Goal: Check status

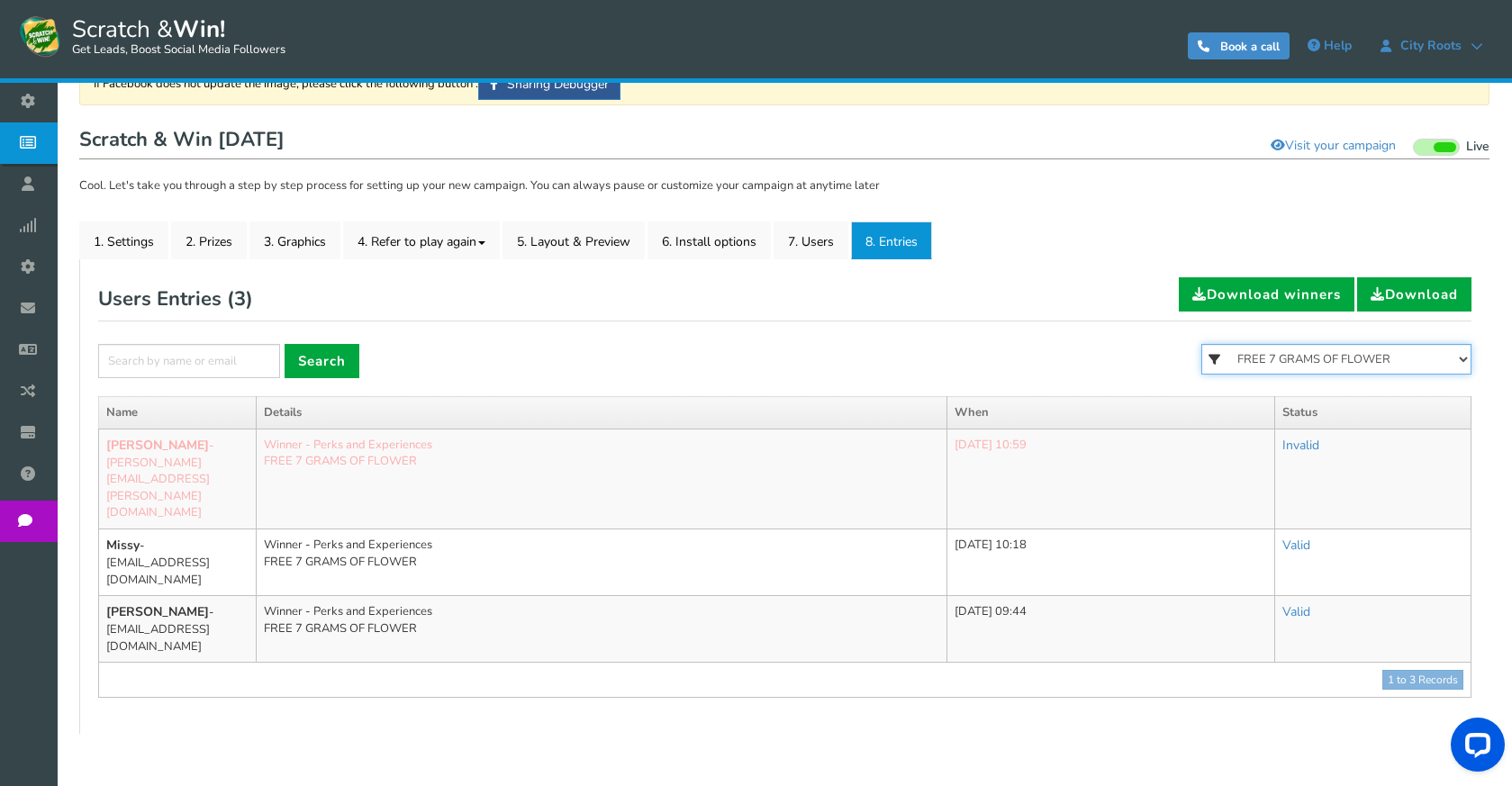
click at [1369, 353] on select "All FREE 500 POINTS [DATE] GOODIE BAG FREE 28 GRAMS OF SMALLS FLOWER FREE 7 GRA…" at bounding box center [1336, 359] width 270 height 31
select select "86484"
click at [1201, 344] on select "All FREE 500 POINTS [DATE] GOODIE BAG FREE 28 GRAMS OF SMALLS FLOWER FREE 7 GRA…" at bounding box center [1336, 359] width 270 height 31
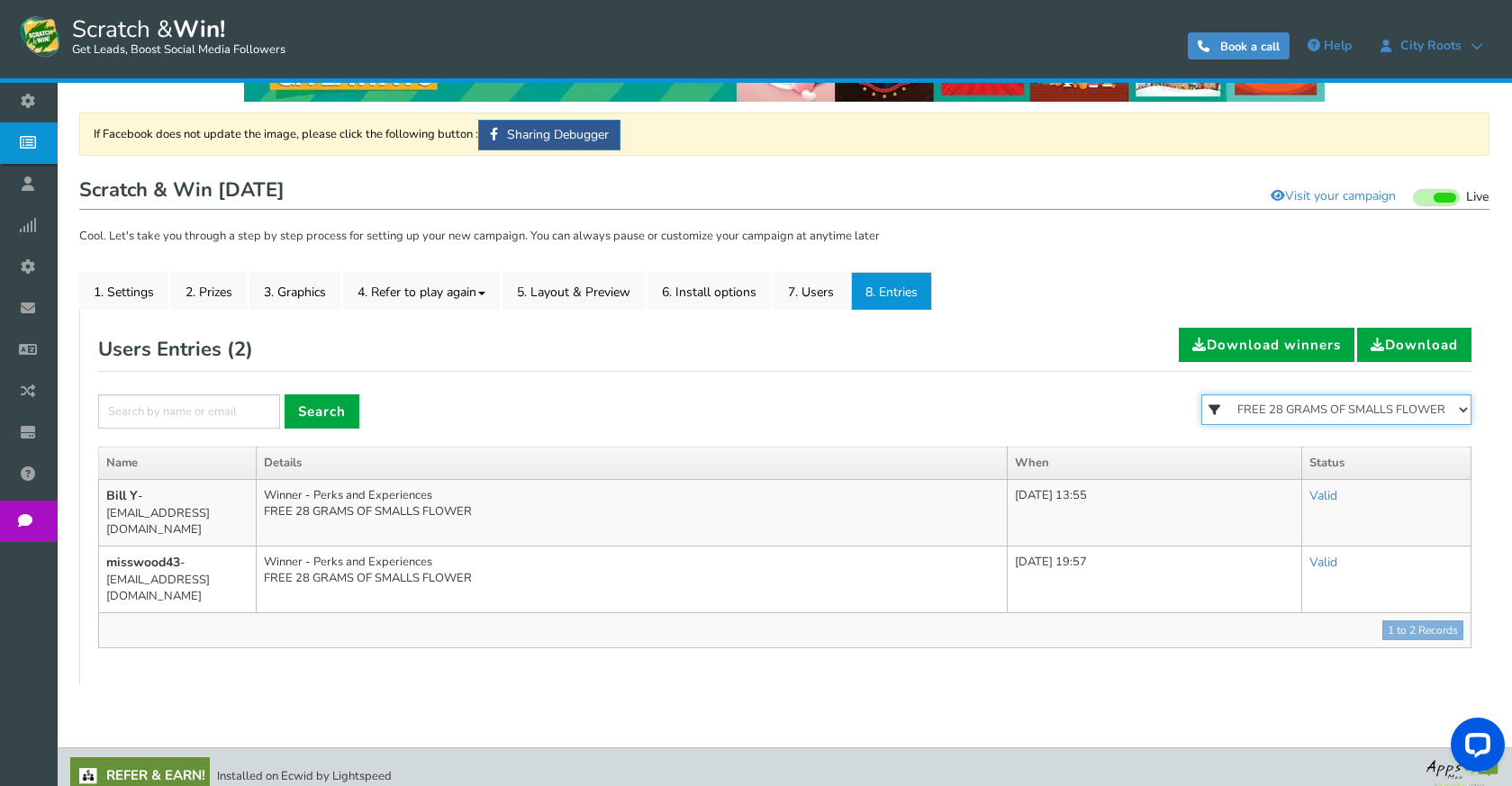
click at [1318, 410] on select "All FREE 500 POINTS [DATE] GOODIE BAG FREE 28 GRAMS OF SMALLS FLOWER FREE 7 GRA…" at bounding box center [1336, 410] width 270 height 31
select select "86485"
click at [1201, 395] on select "All FREE 500 POINTS [DATE] GOODIE BAG FREE 28 GRAMS OF SMALLS FLOWER FREE 7 GRA…" at bounding box center [1336, 410] width 270 height 31
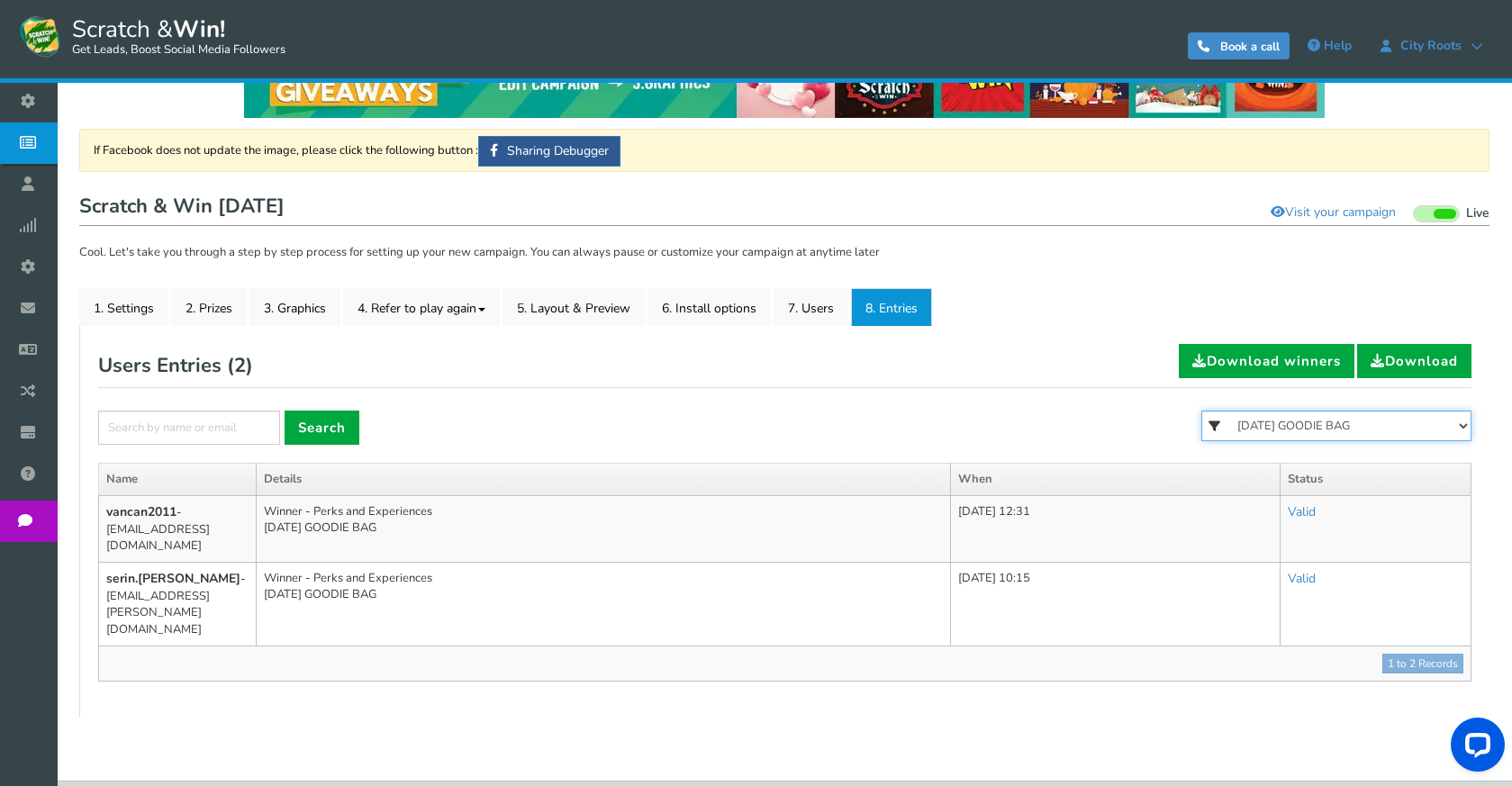
click at [1274, 435] on select "All FREE 500 POINTS [DATE] GOODIE BAG FREE 28 GRAMS OF SMALLS FLOWER FREE 7 GRA…" at bounding box center [1336, 426] width 270 height 31
select select
click at [1201, 410] on select "All FREE 500 POINTS [DATE] GOODIE BAG FREE 28 GRAMS OF SMALLS FLOWER FREE 7 GRA…" at bounding box center [1336, 426] width 270 height 31
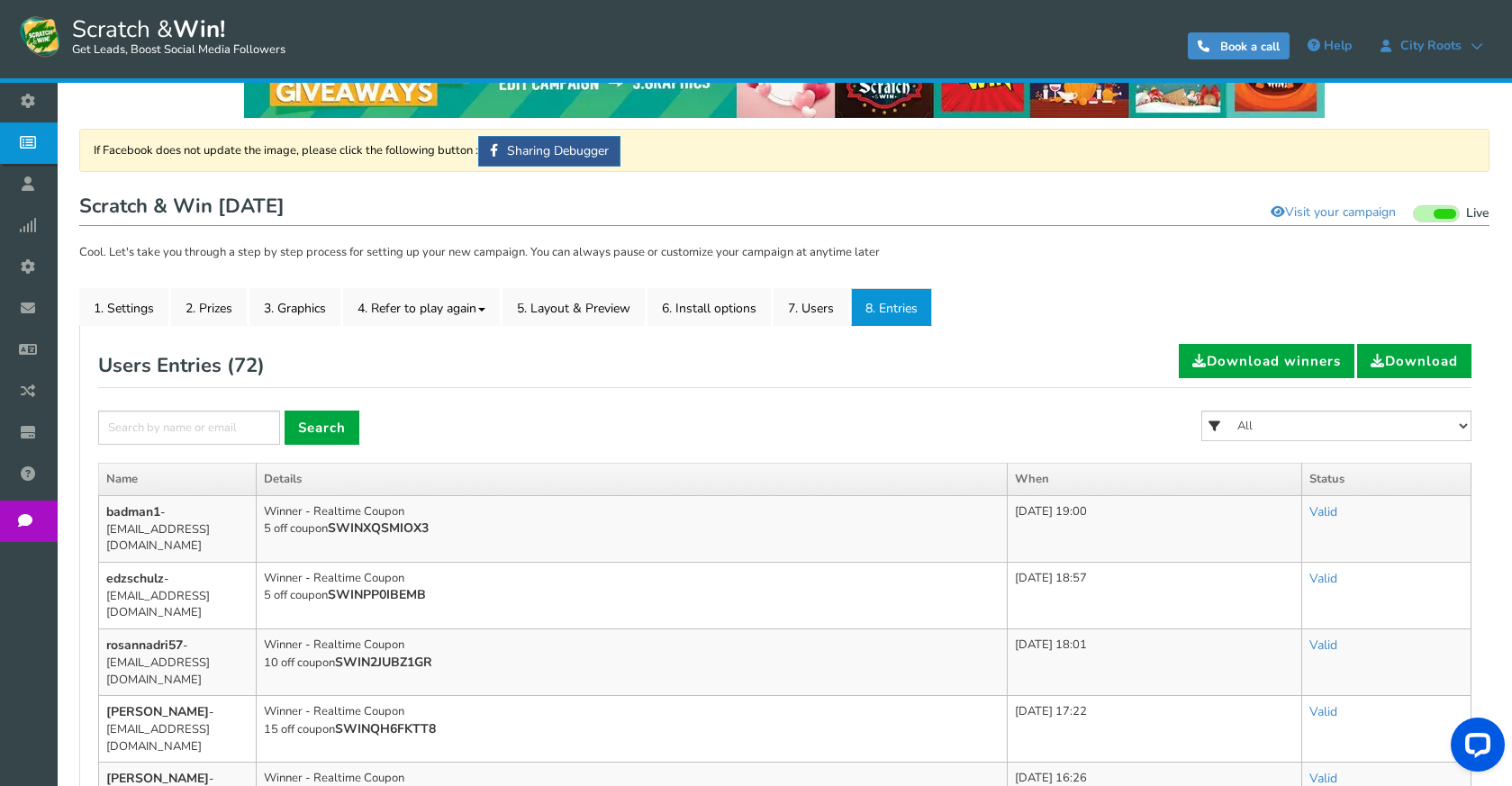
click at [716, 429] on form "× Search All FREE 500 POINTS [DATE] GOODIE BAG FREE 28 GRAMS OF SMALLS FLOWER F…" at bounding box center [785, 436] width 1373 height 52
drag, startPoint x: 1284, startPoint y: 425, endPoint x: 1280, endPoint y: 440, distance: 15.5
click at [1284, 425] on select "All FREE 500 POINTS [DATE] GOODIE BAG FREE 28 GRAMS OF SMALLS FLOWER FREE 7 GRA…" at bounding box center [1336, 426] width 270 height 31
select select "86481"
click at [1201, 410] on select "All FREE 500 POINTS [DATE] GOODIE BAG FREE 28 GRAMS OF SMALLS FLOWER FREE 7 GRA…" at bounding box center [1336, 426] width 270 height 31
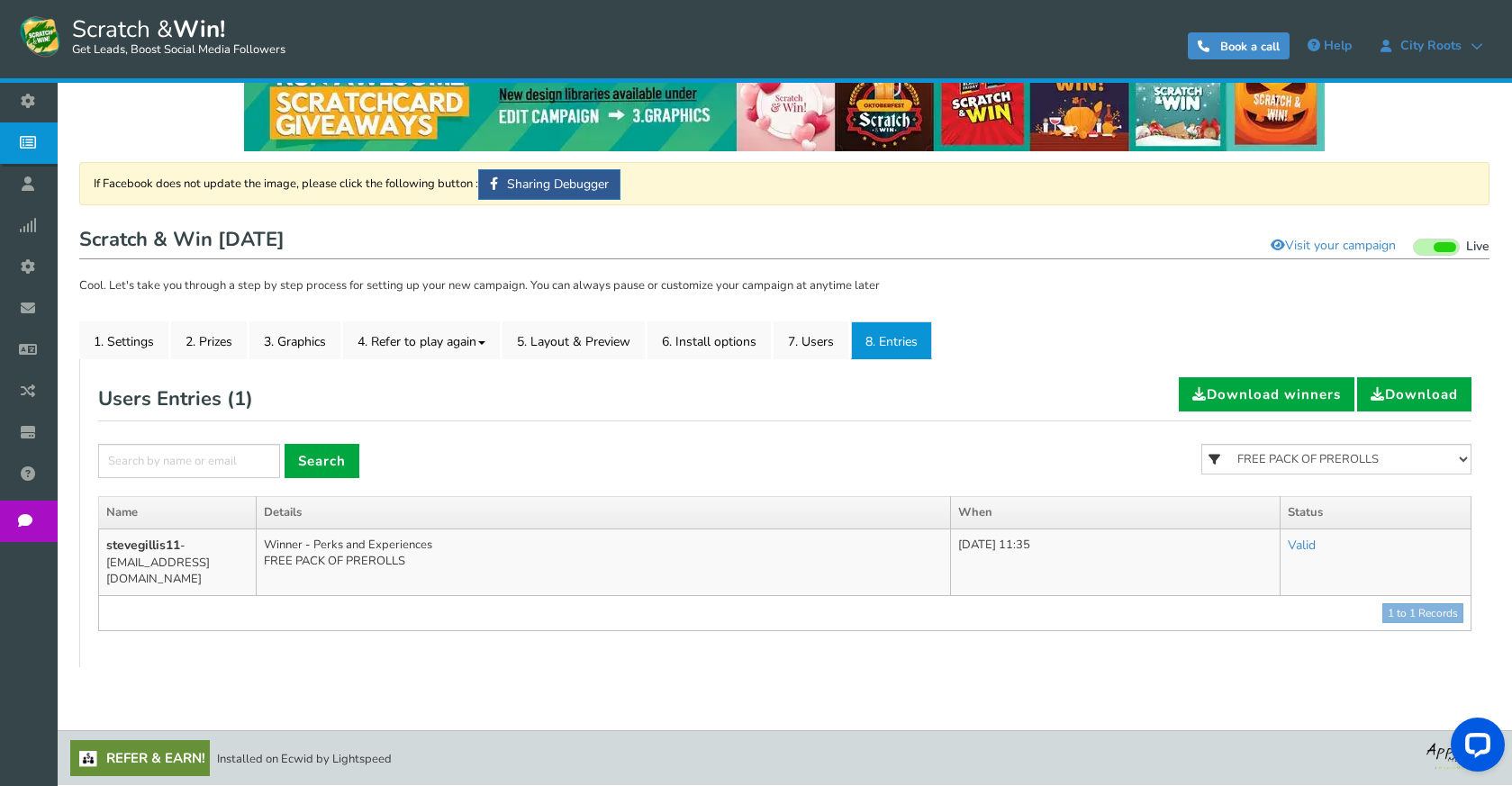
scroll to position [30, 0]
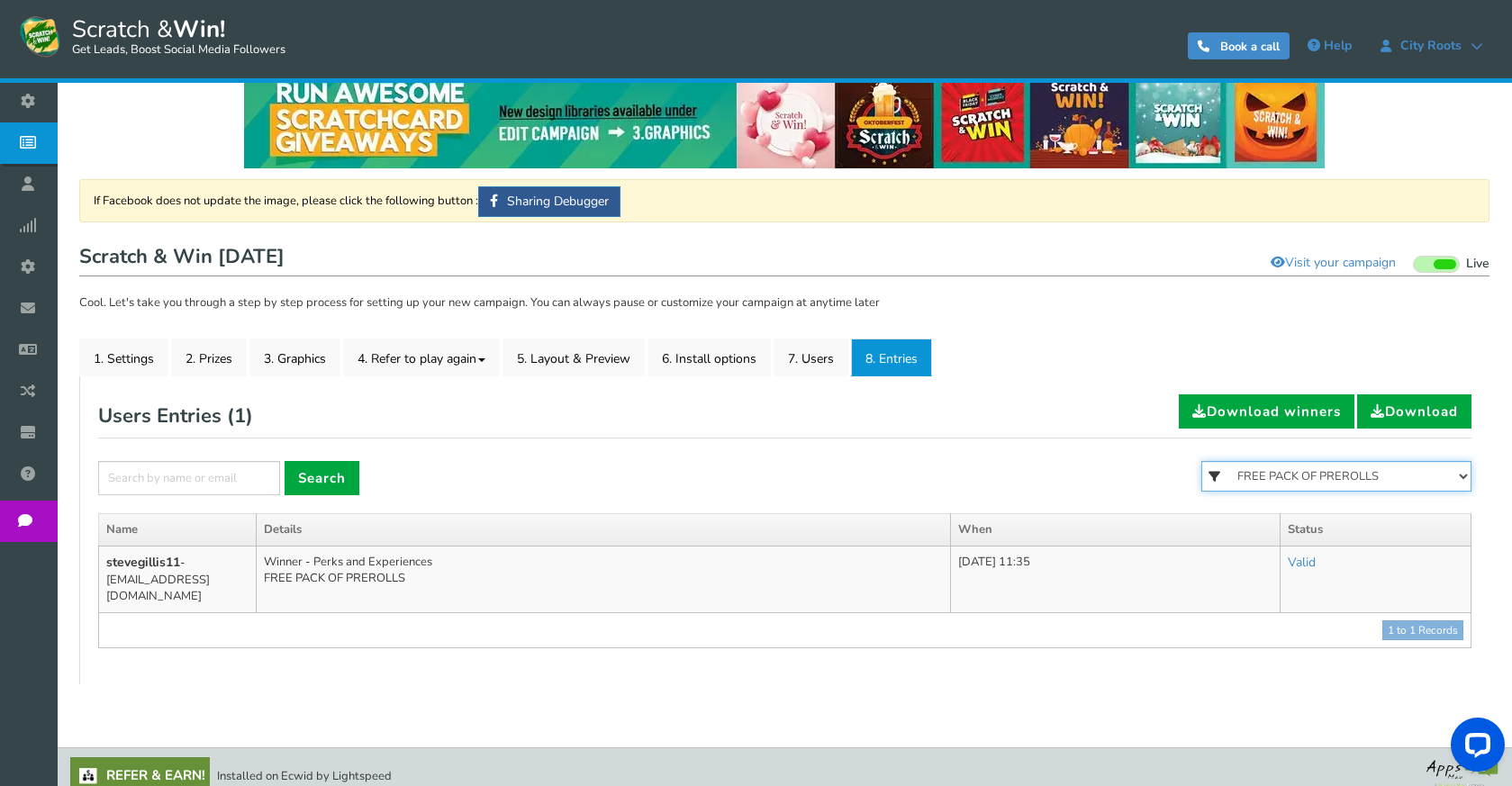
click at [1293, 479] on select "All FREE 500 POINTS [DATE] GOODIE BAG FREE 28 GRAMS OF SMALLS FLOWER FREE 7 GRA…" at bounding box center [1336, 477] width 270 height 31
select select "86482"
click at [1201, 461] on select "All FREE 500 POINTS [DATE] GOODIE BAG FREE 28 GRAMS OF SMALLS FLOWER FREE 7 GRA…" at bounding box center [1336, 477] width 270 height 31
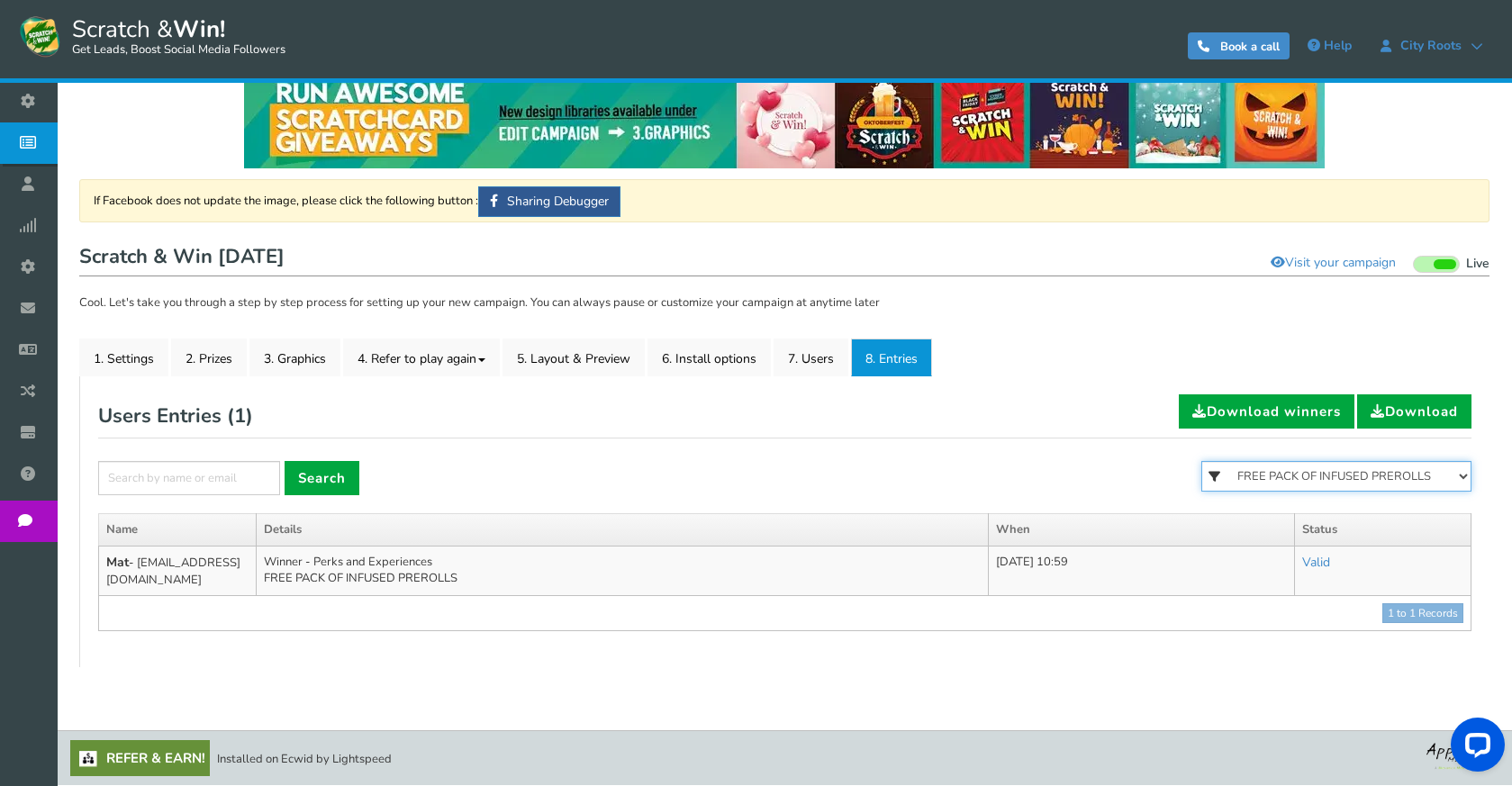
click at [1353, 480] on select "All FREE 500 POINTS [DATE] GOODIE BAG FREE 28 GRAMS OF SMALLS FLOWER FREE 7 GRA…" at bounding box center [1336, 477] width 270 height 31
select select "86483"
click at [1201, 461] on select "All FREE 500 POINTS [DATE] GOODIE BAG FREE 28 GRAMS OF SMALLS FLOWER FREE 7 GRA…" at bounding box center [1336, 477] width 270 height 31
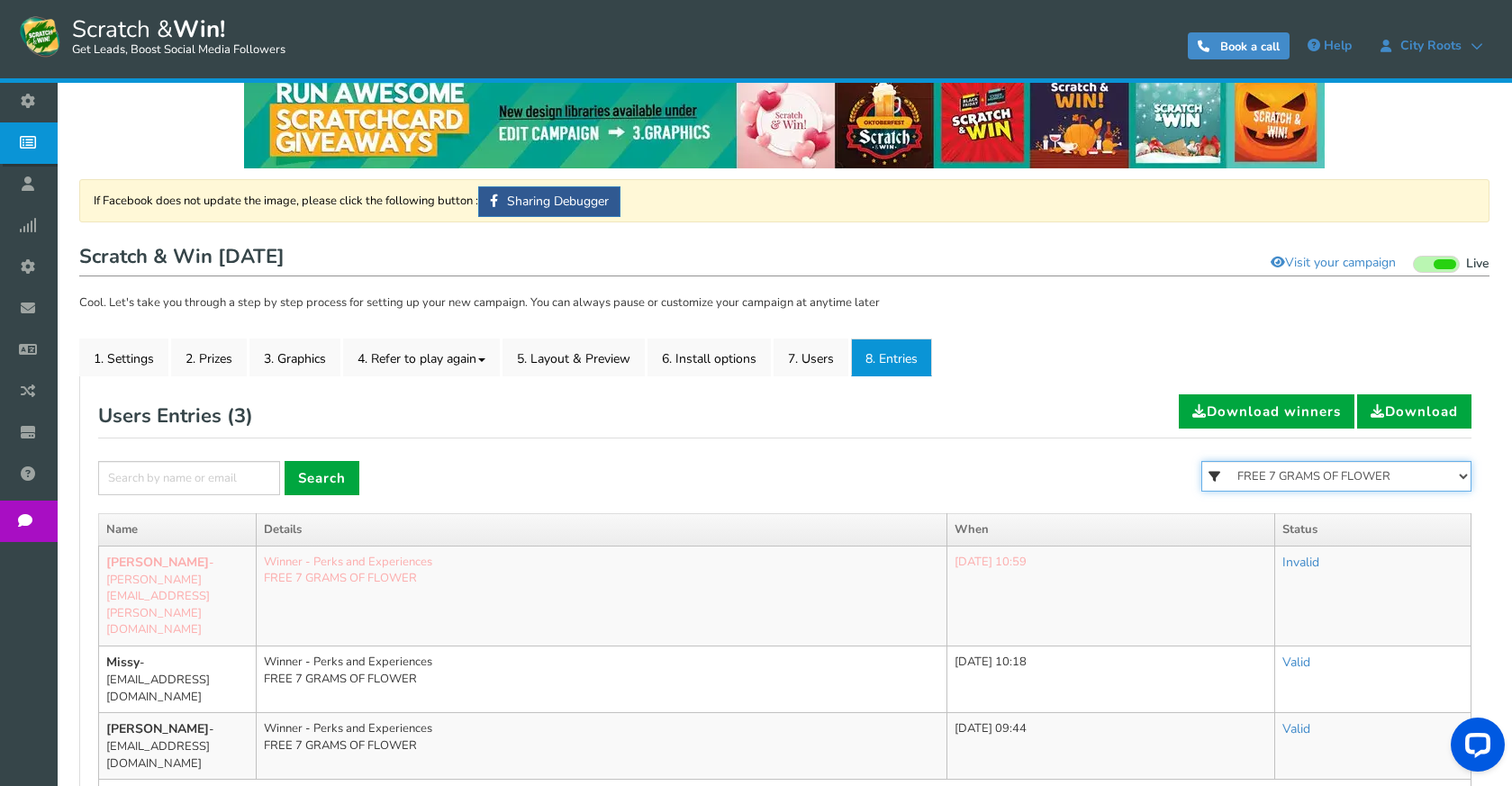
drag, startPoint x: 1321, startPoint y: 475, endPoint x: 1315, endPoint y: 491, distance: 17.1
click at [1321, 475] on select "All FREE 500 POINTS [DATE] GOODIE BAG FREE 28 GRAMS OF SMALLS FLOWER FREE 7 GRA…" at bounding box center [1336, 477] width 270 height 31
select select "86484"
click at [1201, 461] on select "All FREE 500 POINTS [DATE] GOODIE BAG FREE 28 GRAMS OF SMALLS FLOWER FREE 7 GRA…" at bounding box center [1336, 477] width 270 height 31
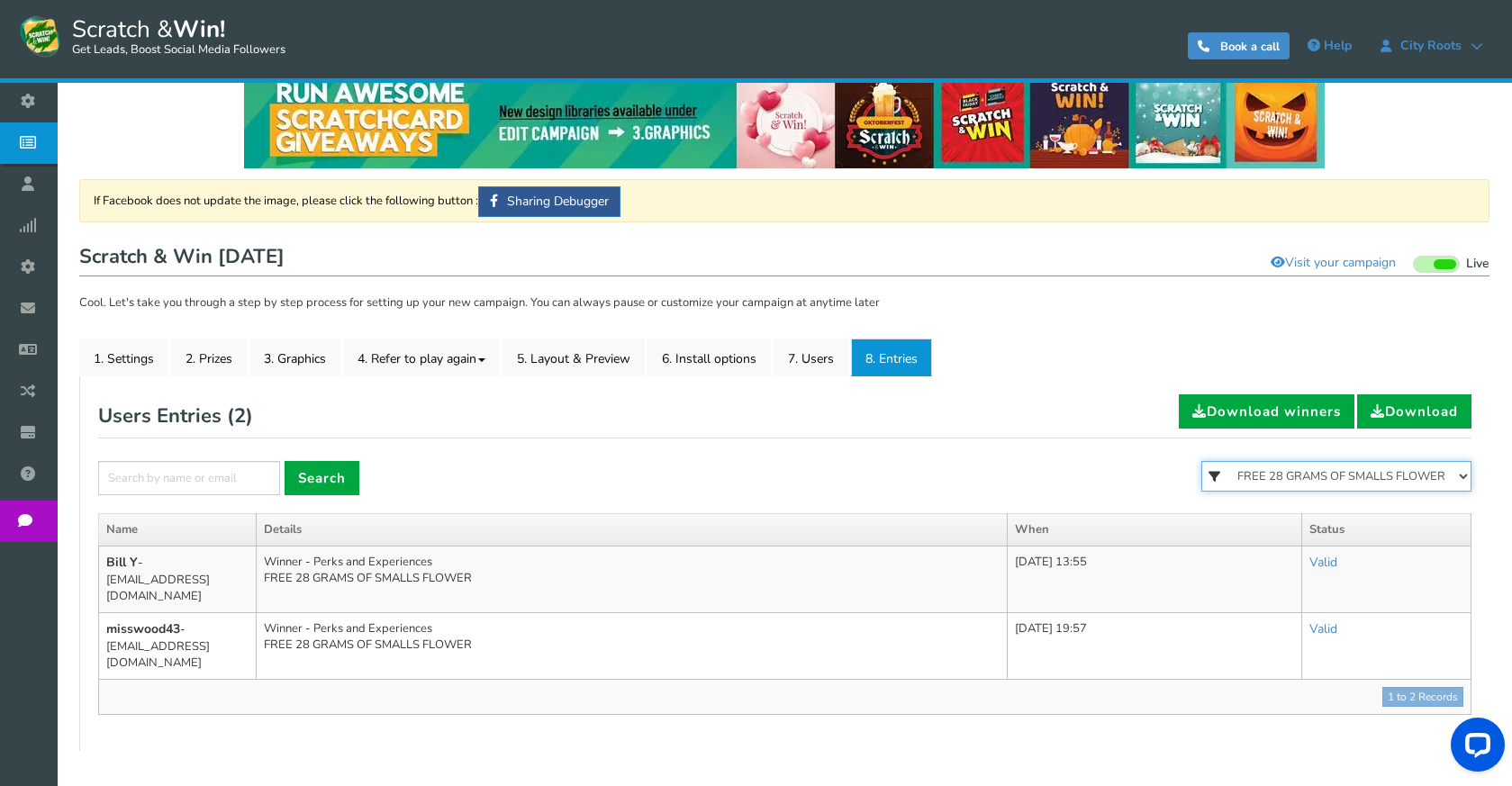
click at [1326, 478] on select "All FREE 500 POINTS [DATE] GOODIE BAG FREE 28 GRAMS OF SMALLS FLOWER FREE 7 GRA…" at bounding box center [1336, 477] width 270 height 31
select select "86485"
click at [1201, 461] on select "All FREE 500 POINTS [DATE] GOODIE BAG FREE 28 GRAMS OF SMALLS FLOWER FREE 7 GRA…" at bounding box center [1336, 477] width 270 height 31
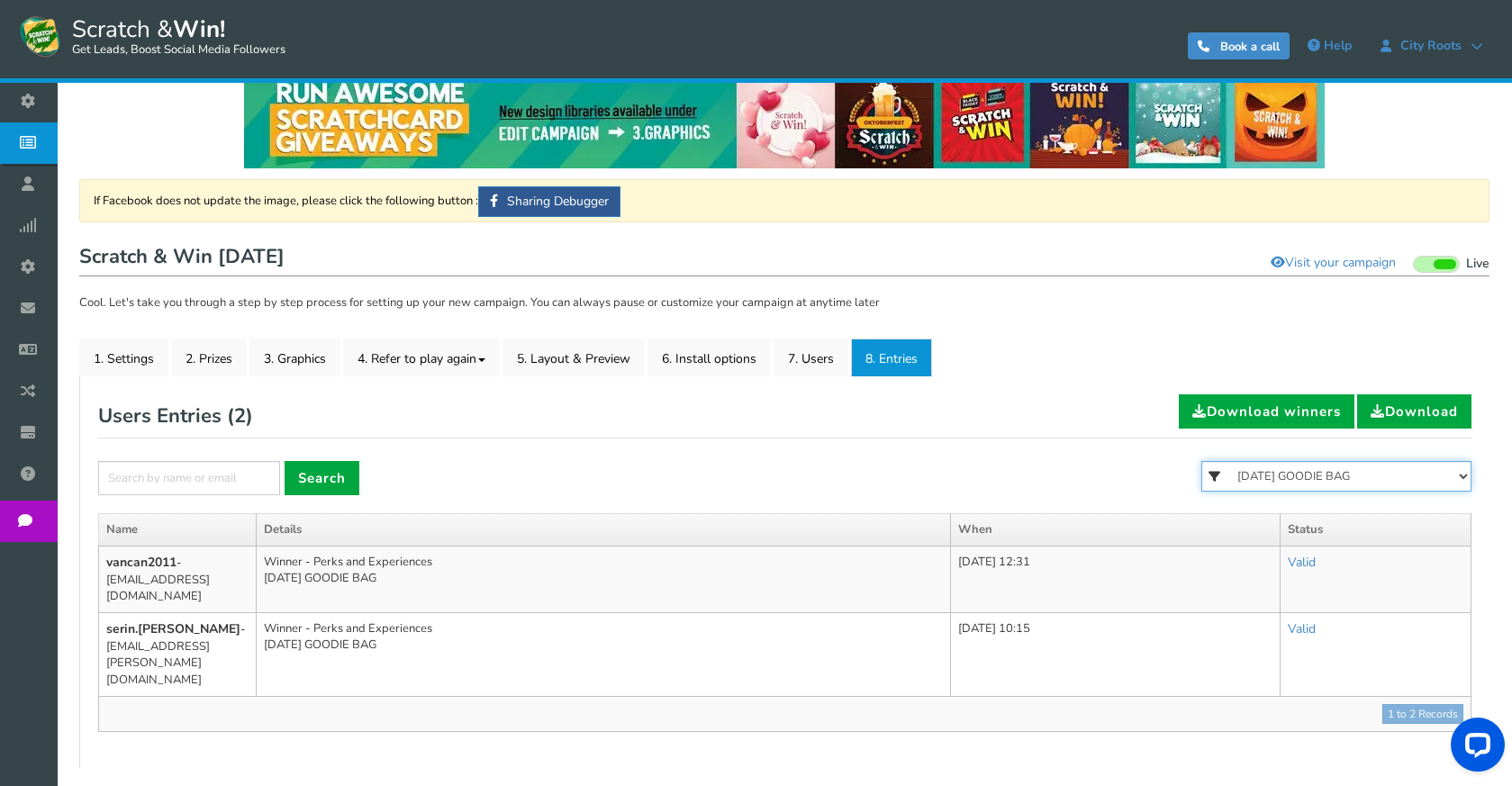
click at [1305, 476] on select "All FREE 500 POINTS [DATE] GOODIE BAG FREE 28 GRAMS OF SMALLS FLOWER FREE 7 GRA…" at bounding box center [1336, 477] width 270 height 31
select select "86521"
click at [1201, 461] on select "All FREE 500 POINTS [DATE] GOODIE BAG FREE 28 GRAMS OF SMALLS FLOWER FREE 7 GRA…" at bounding box center [1336, 477] width 270 height 31
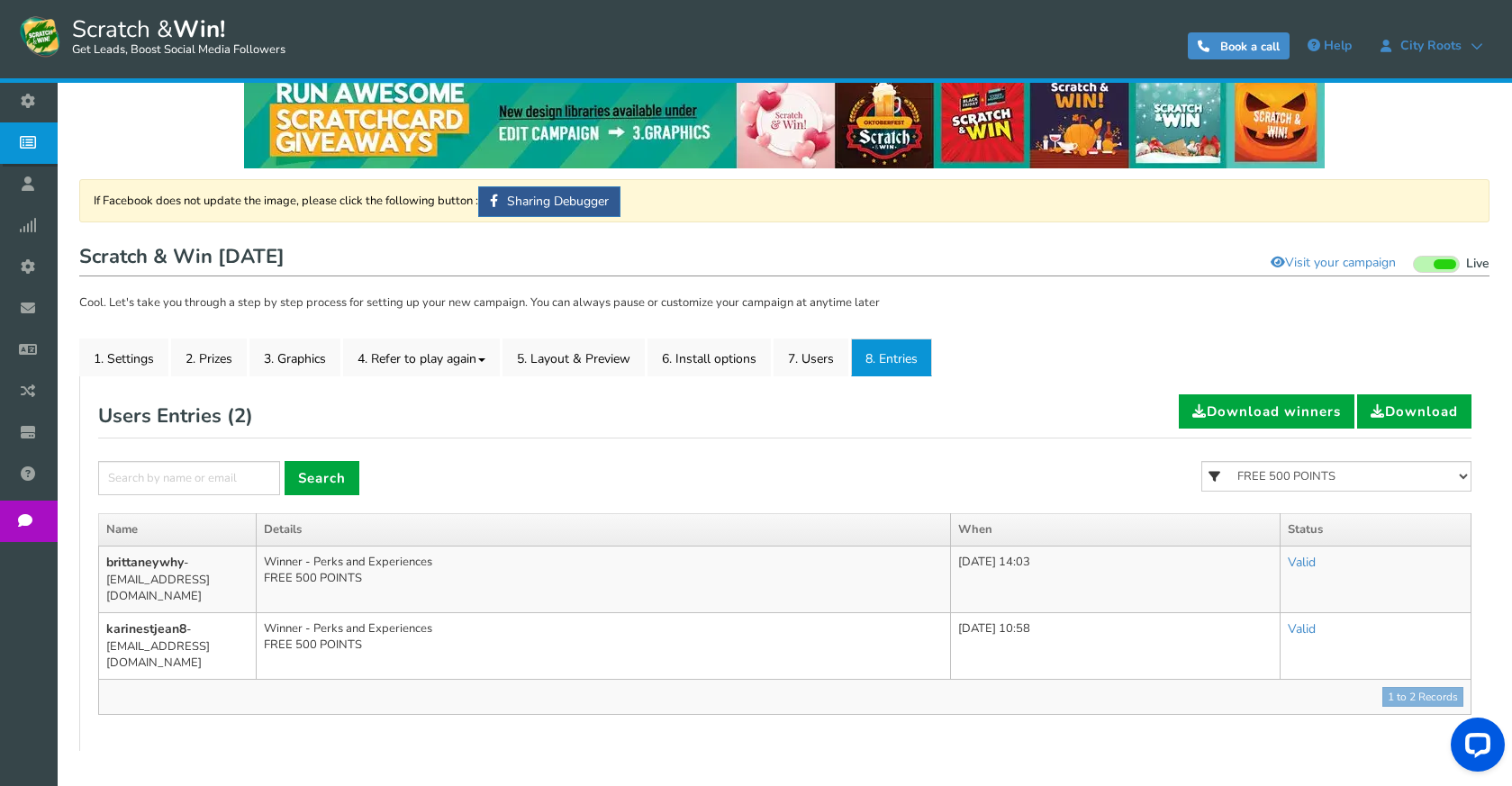
click at [1271, 492] on div "All FREE 500 POINTS [DATE] GOODIE BAG FREE 28 GRAMS OF SMALLS FLOWER FREE 7 GRA…" at bounding box center [1336, 487] width 270 height 52
click at [1274, 482] on select "All FREE 500 POINTS [DATE] GOODIE BAG FREE 28 GRAMS OF SMALLS FLOWER FREE 7 GRA…" at bounding box center [1336, 477] width 270 height 31
select select
click at [1201, 461] on select "All FREE 500 POINTS [DATE] GOODIE BAG FREE 28 GRAMS OF SMALLS FLOWER FREE 7 GRA…" at bounding box center [1336, 477] width 270 height 31
